Goal: Information Seeking & Learning: Learn about a topic

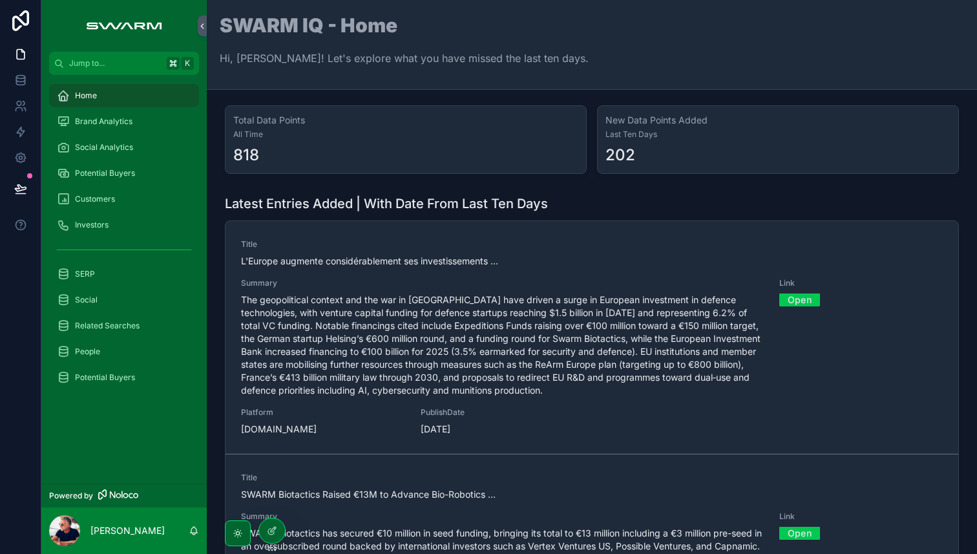
click at [119, 123] on span "Brand Analytics" at bounding box center [104, 121] width 58 height 10
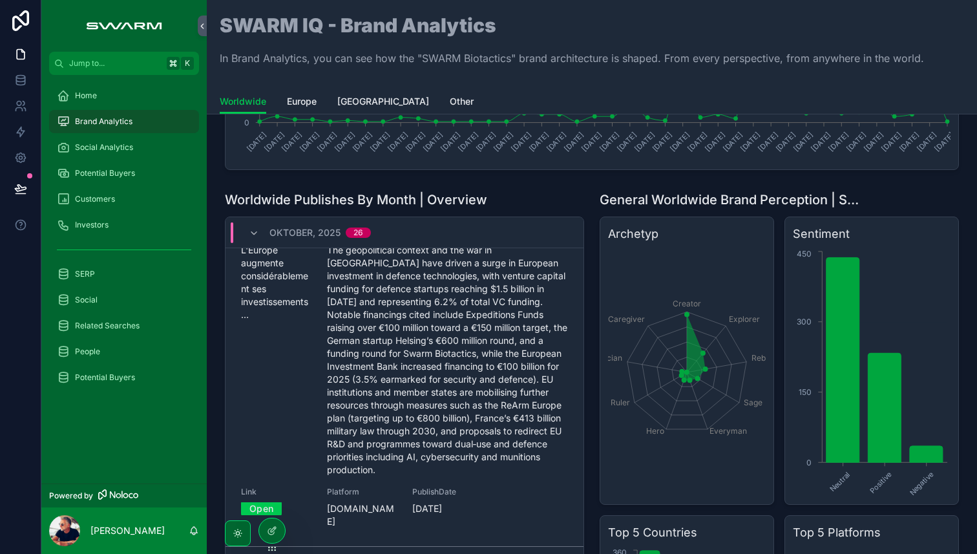
scroll to position [40, 0]
click at [255, 233] on icon "scrollable content" at bounding box center [254, 233] width 10 height 10
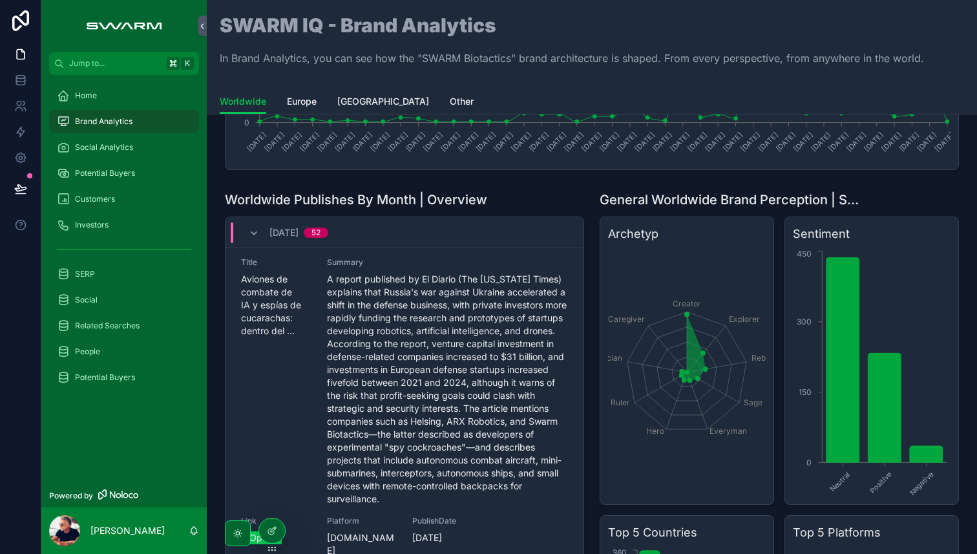
click at [255, 233] on icon "scrollable content" at bounding box center [254, 233] width 10 height 10
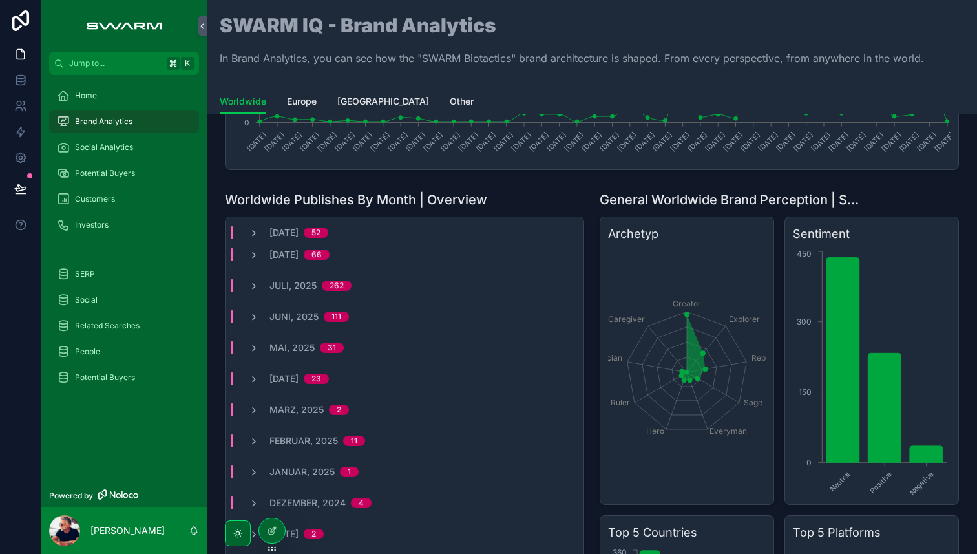
scroll to position [0, 0]
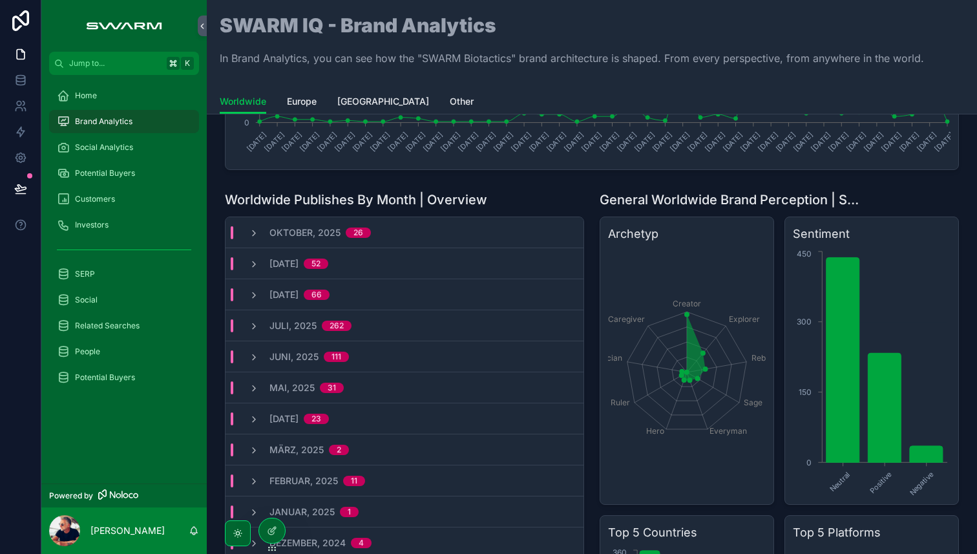
click at [254, 233] on icon "scrollable content" at bounding box center [254, 233] width 10 height 10
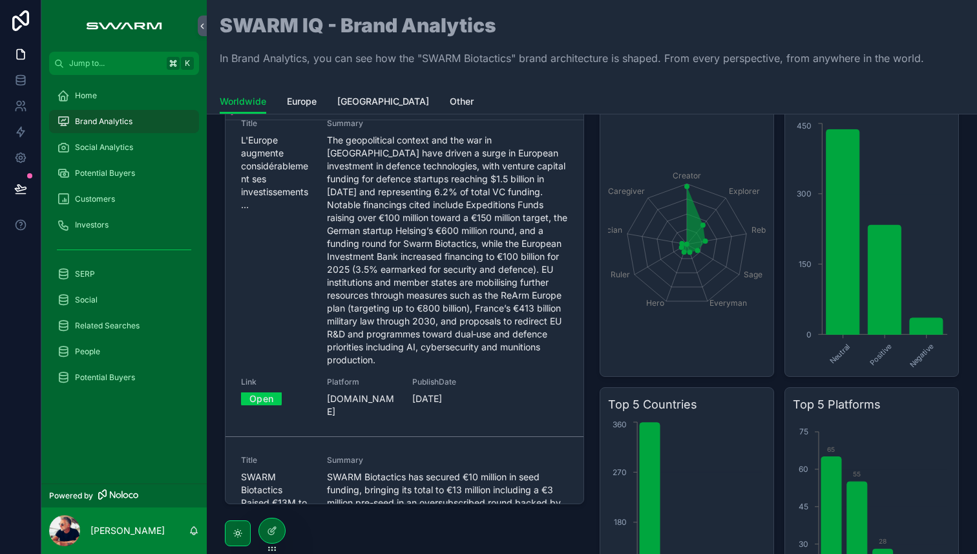
scroll to position [25, 0]
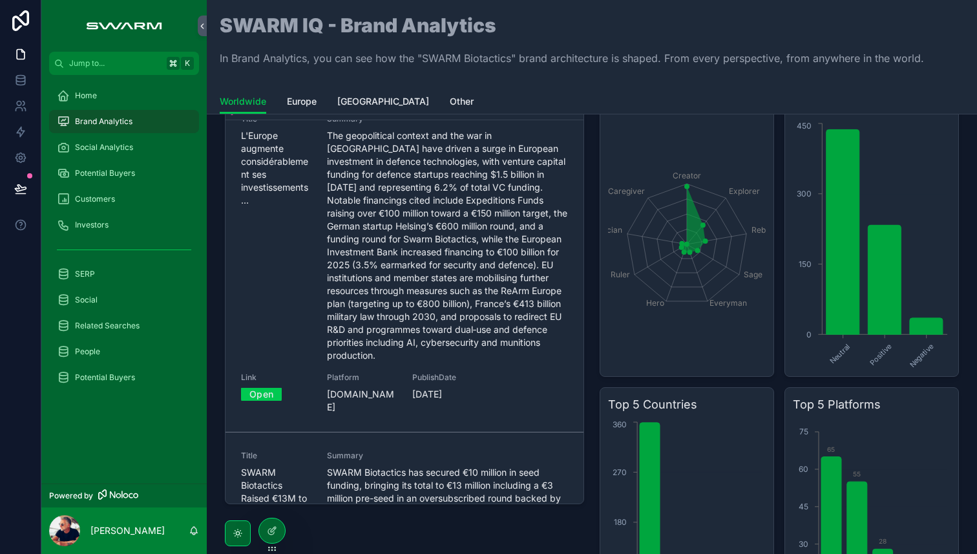
click at [261, 395] on link "Open" at bounding box center [261, 394] width 41 height 20
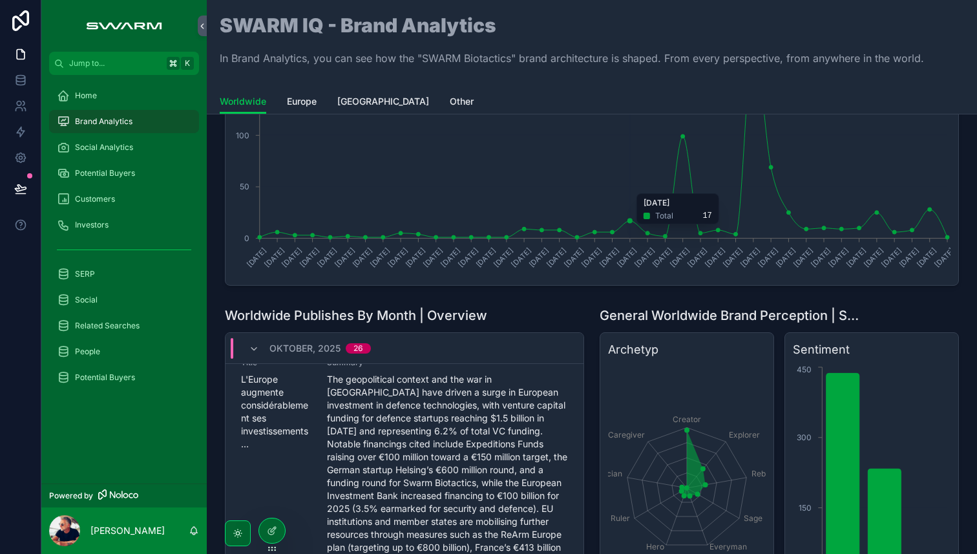
scroll to position [0, 0]
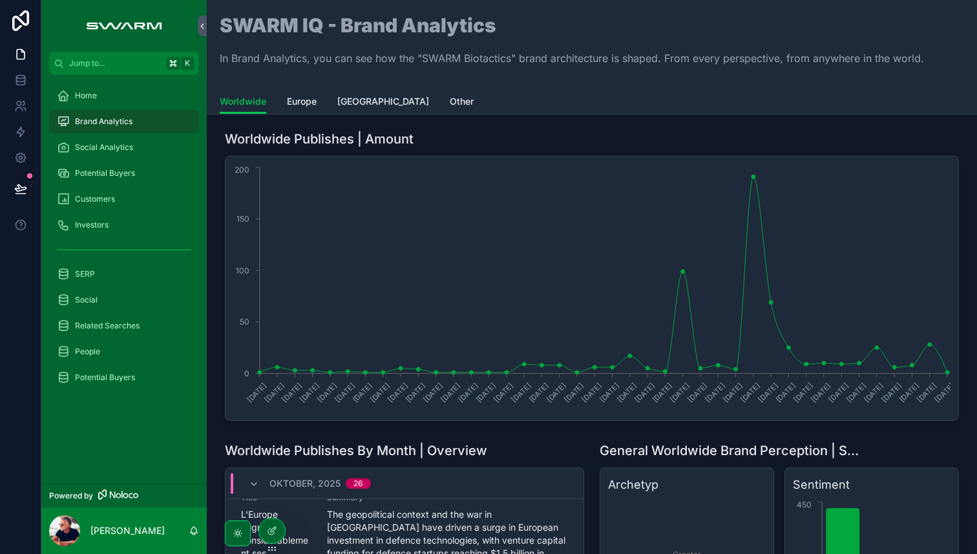
click at [105, 172] on span "Potential Buyers" at bounding box center [105, 173] width 60 height 10
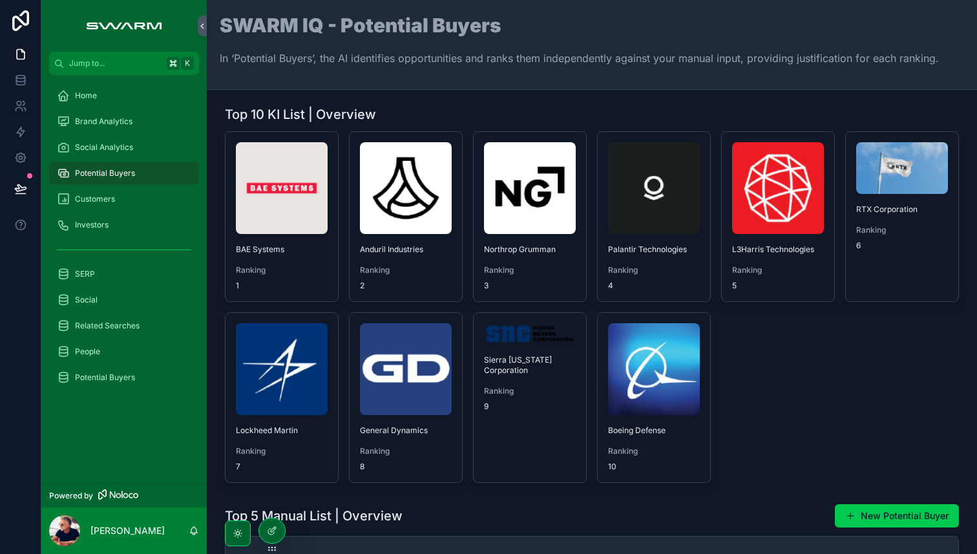
click at [275, 187] on img "scrollable content" at bounding box center [282, 188] width 92 height 92
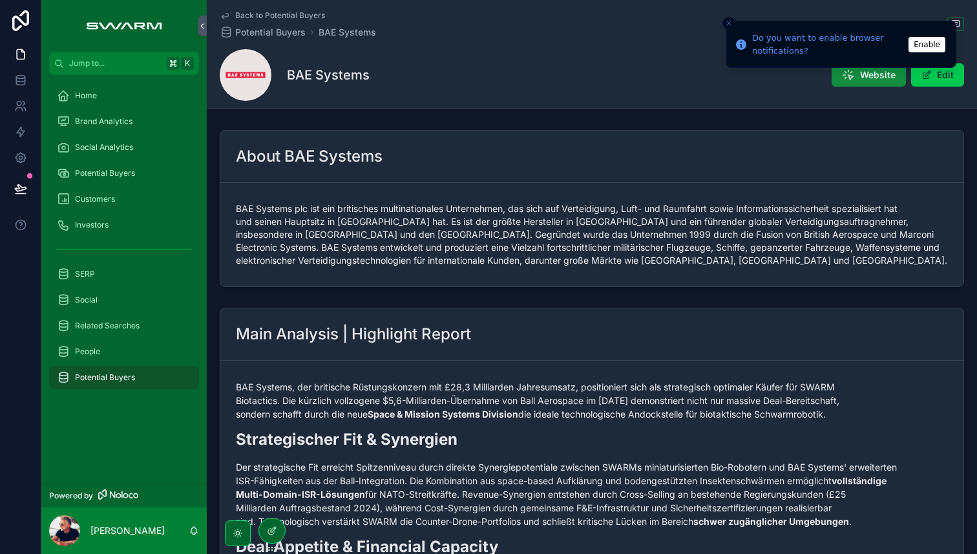
click at [729, 24] on icon "Close toast" at bounding box center [729, 23] width 8 height 8
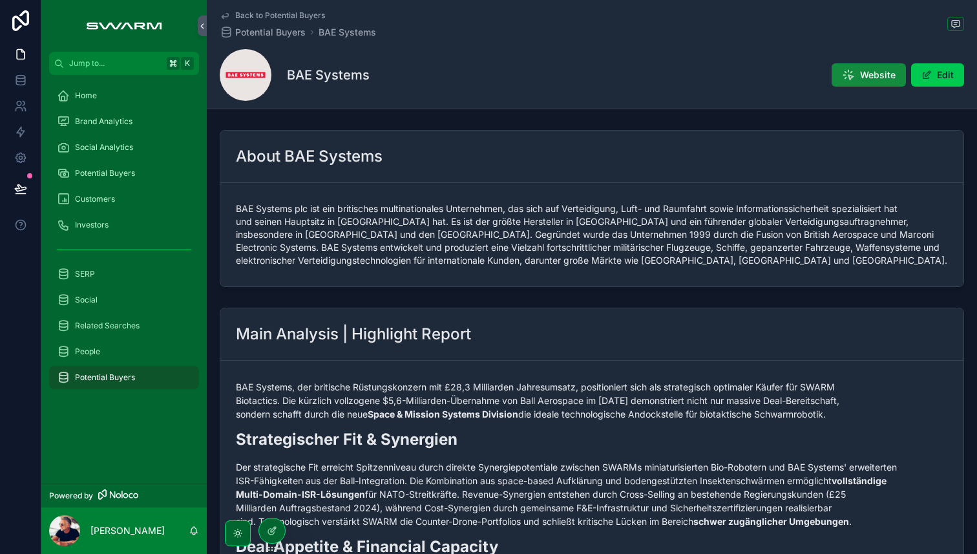
click at [103, 175] on span "Potential Buyers" at bounding box center [105, 173] width 60 height 10
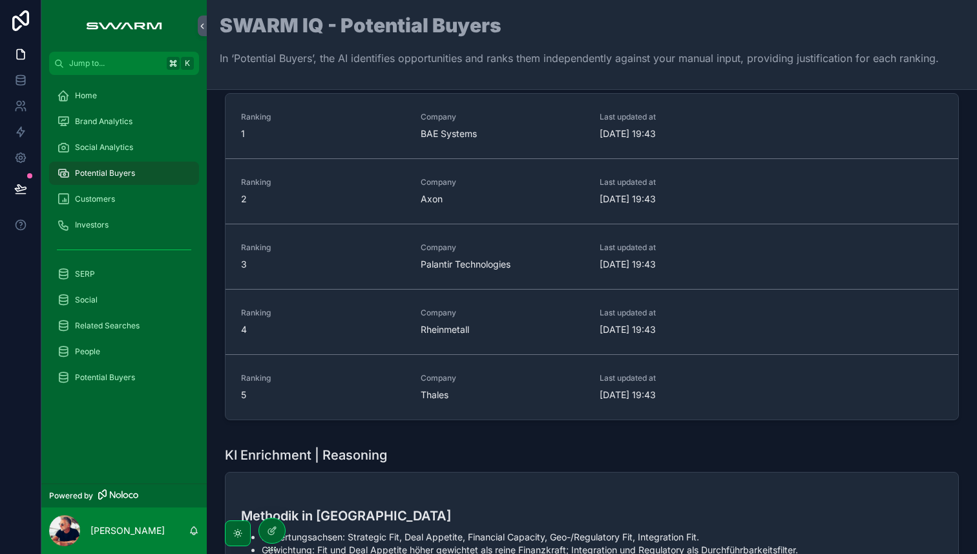
scroll to position [447, 0]
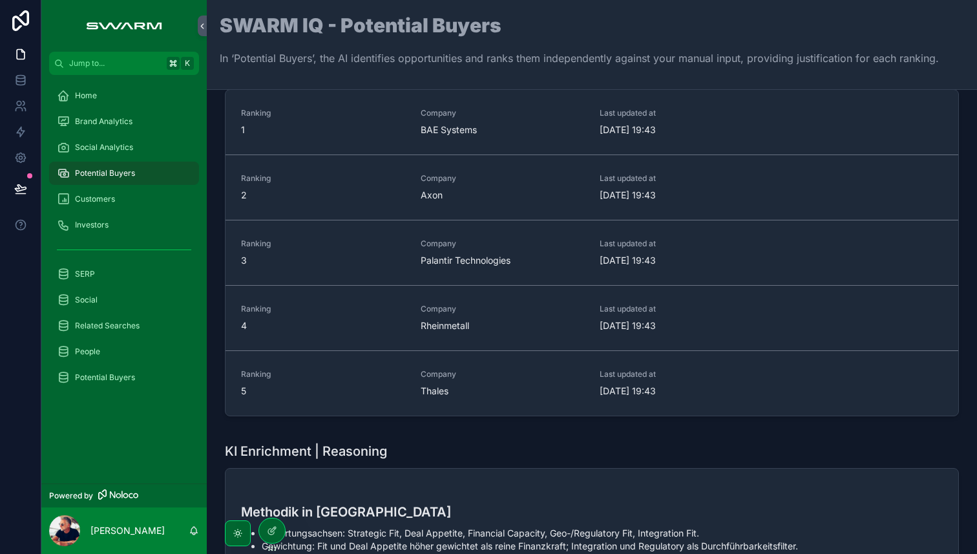
click at [421, 197] on span "Axon" at bounding box center [503, 195] width 164 height 13
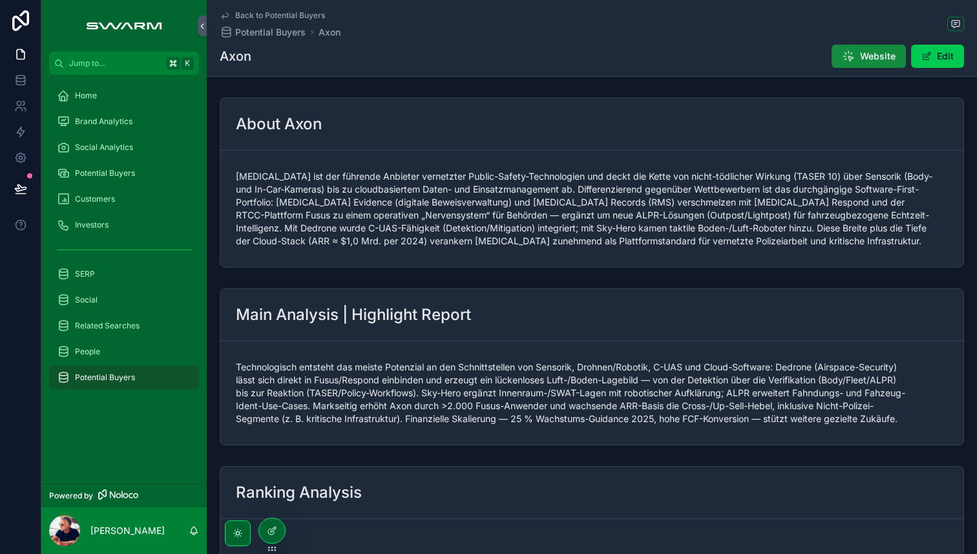
click at [92, 172] on span "Potential Buyers" at bounding box center [105, 173] width 60 height 10
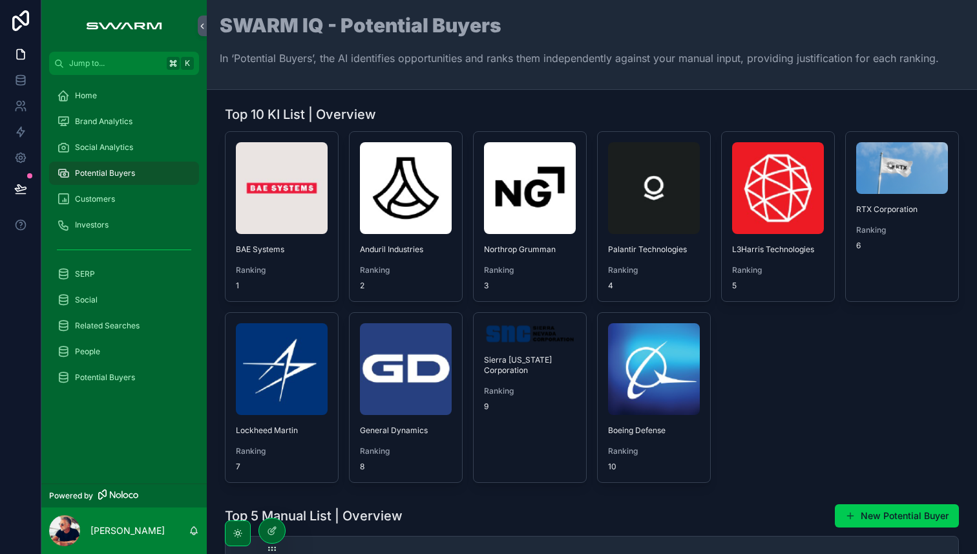
click at [304, 360] on img "scrollable content" at bounding box center [282, 369] width 92 height 92
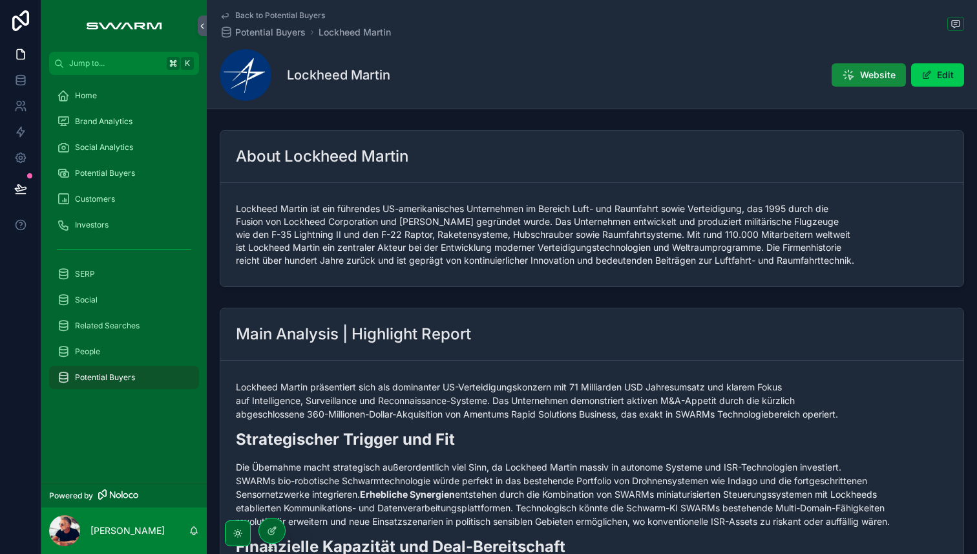
click at [289, 31] on span "Potential Buyers" at bounding box center [270, 32] width 70 height 13
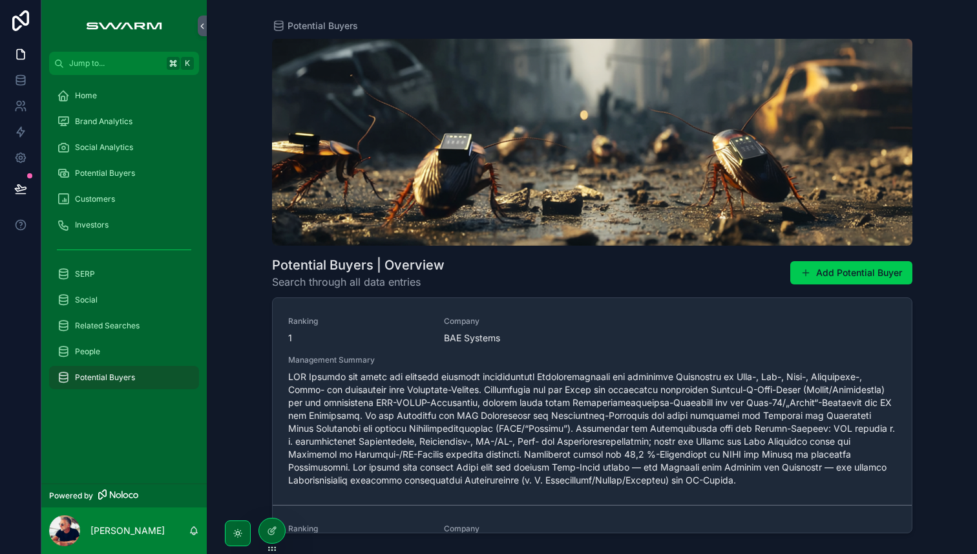
click at [96, 151] on span "Social Analytics" at bounding box center [104, 147] width 58 height 10
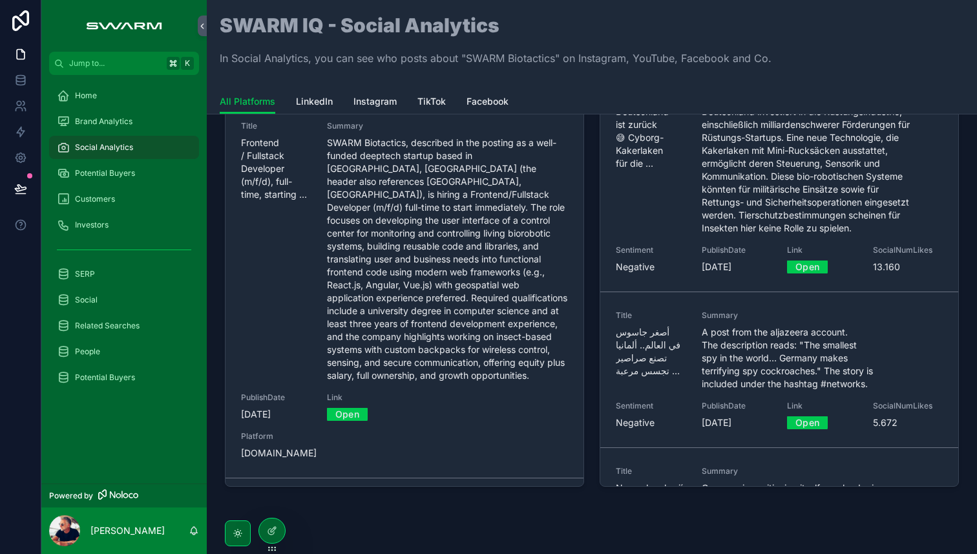
scroll to position [401, 0]
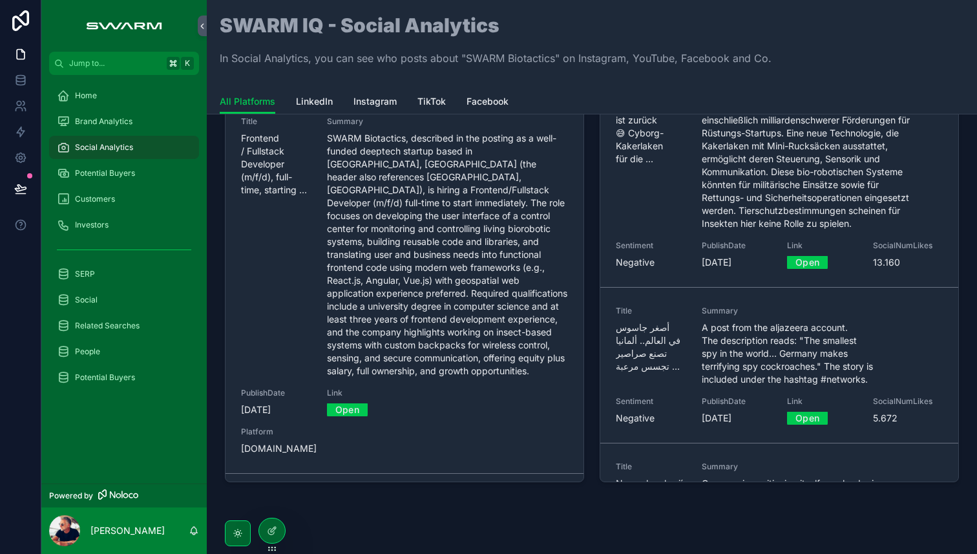
click at [813, 418] on link "Open" at bounding box center [807, 418] width 41 height 20
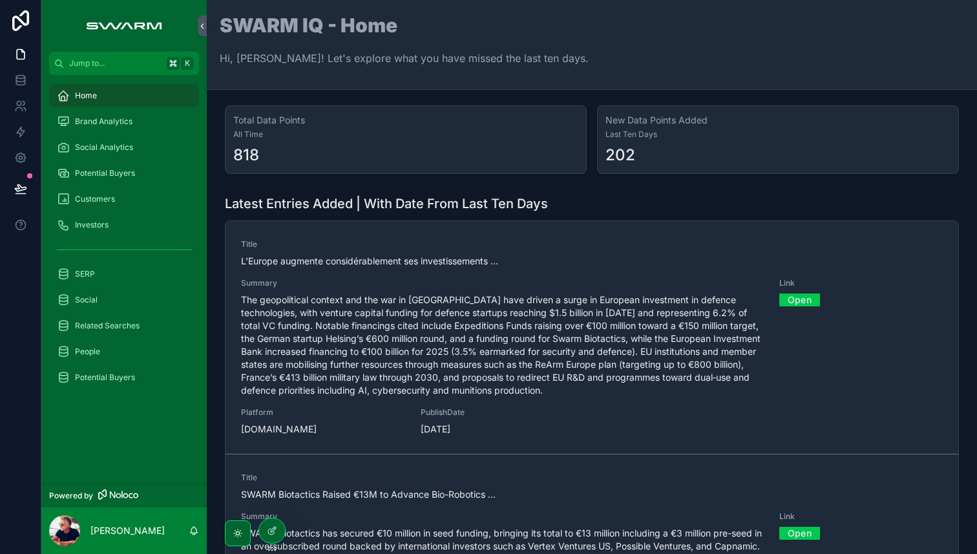
click at [107, 153] on div "Social Analytics" at bounding box center [124, 147] width 134 height 21
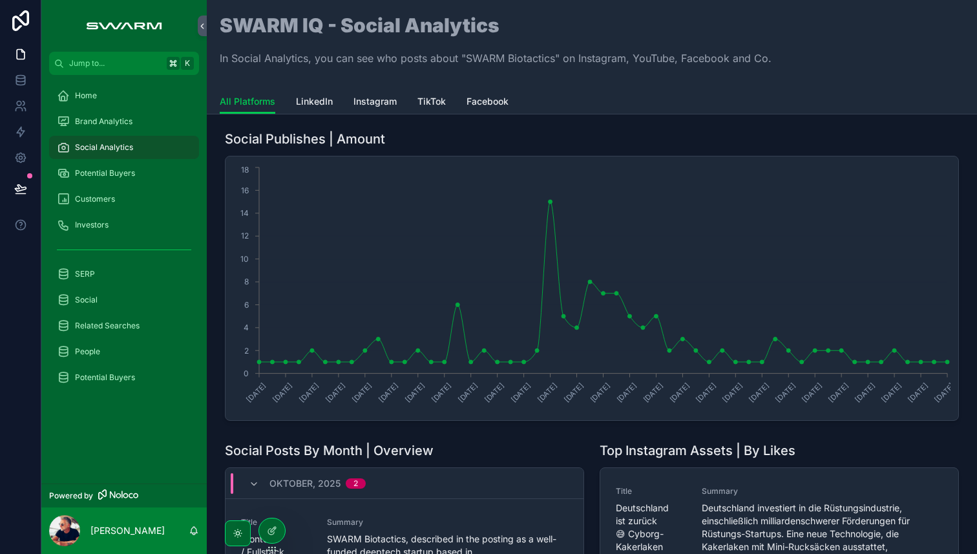
click at [438, 101] on span "TikTok" at bounding box center [432, 101] width 28 height 13
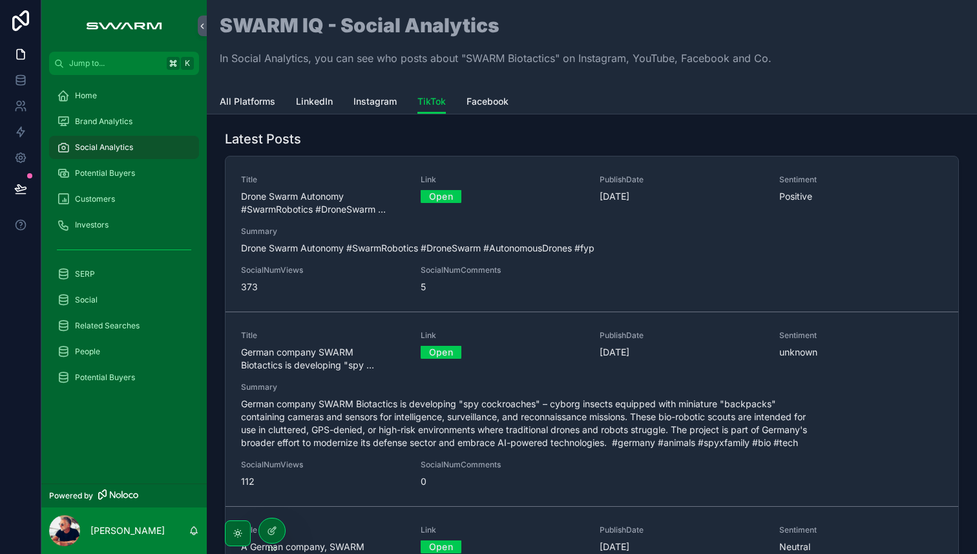
click at [450, 198] on link "Open" at bounding box center [441, 196] width 41 height 20
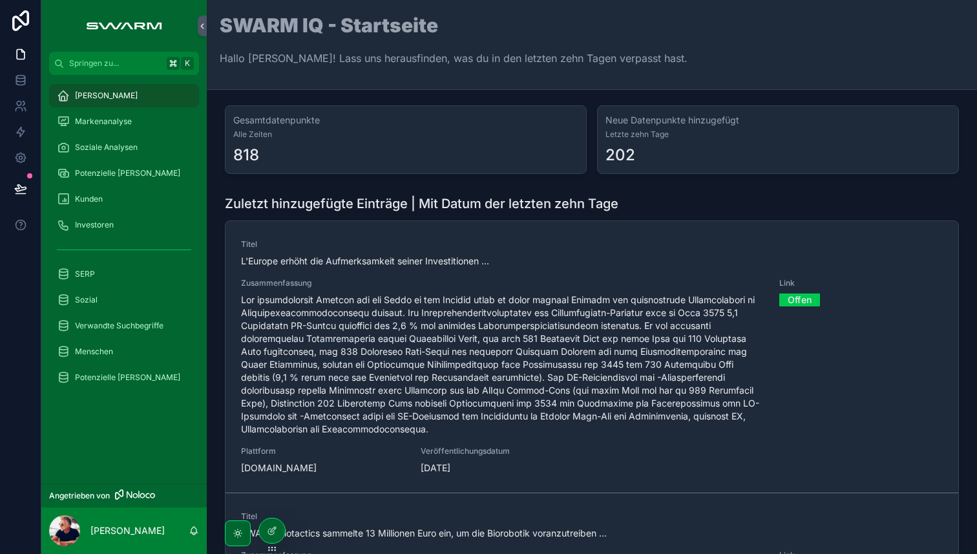
click at [796, 171] on div "Neue Datenpunkte hinzugefügt Letzte zehn Tage 202" at bounding box center [778, 139] width 362 height 69
click at [109, 122] on font "Markenanalyse" at bounding box center [103, 121] width 57 height 10
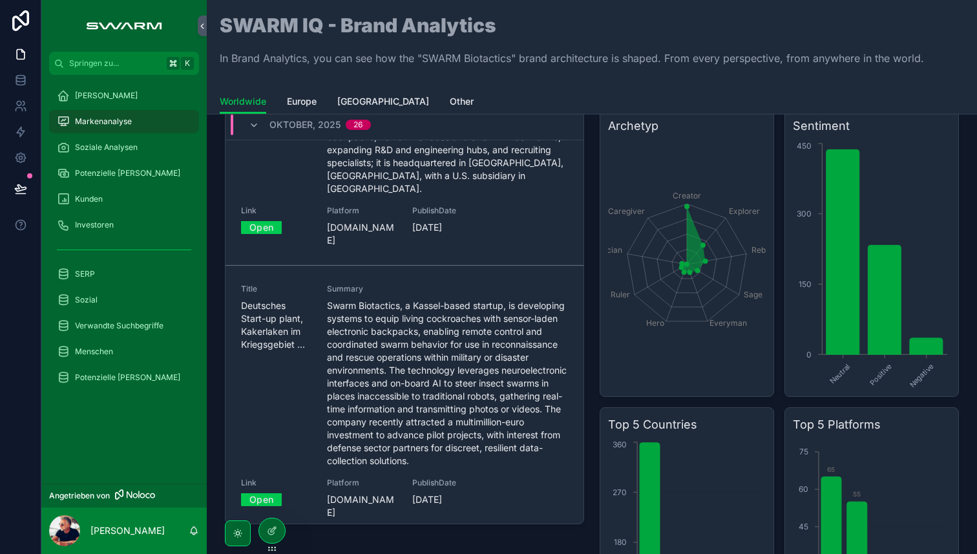
scroll to position [563, 0]
click at [271, 487] on link "Open" at bounding box center [261, 497] width 41 height 20
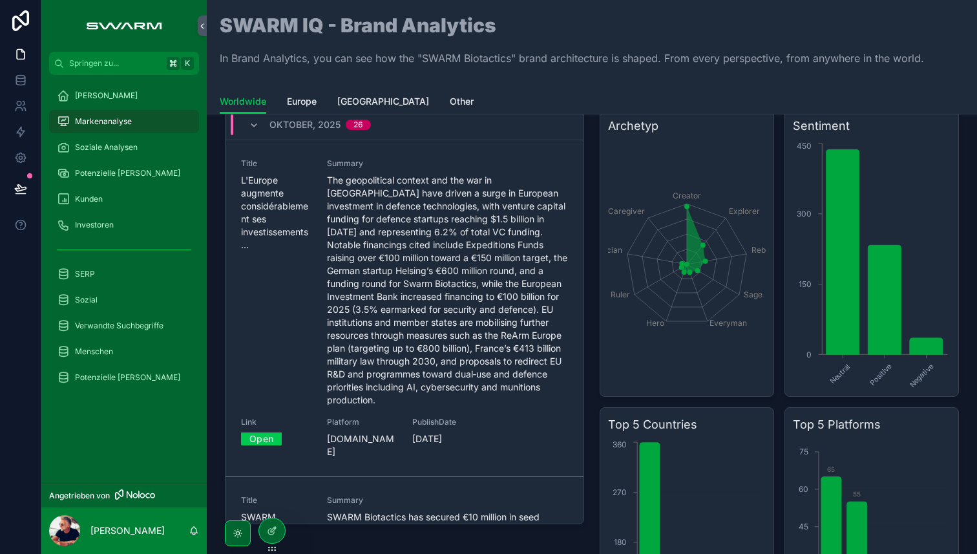
scroll to position [0, 0]
